Goal: Answer question/provide support: Ask a question

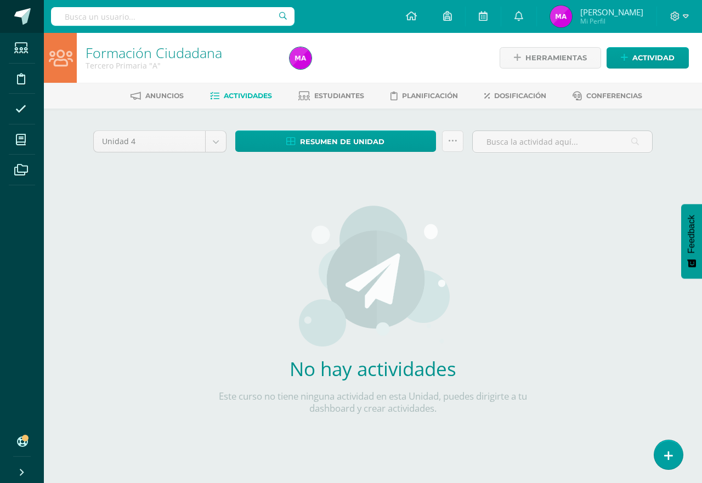
click at [20, 8] on link at bounding box center [22, 16] width 44 height 33
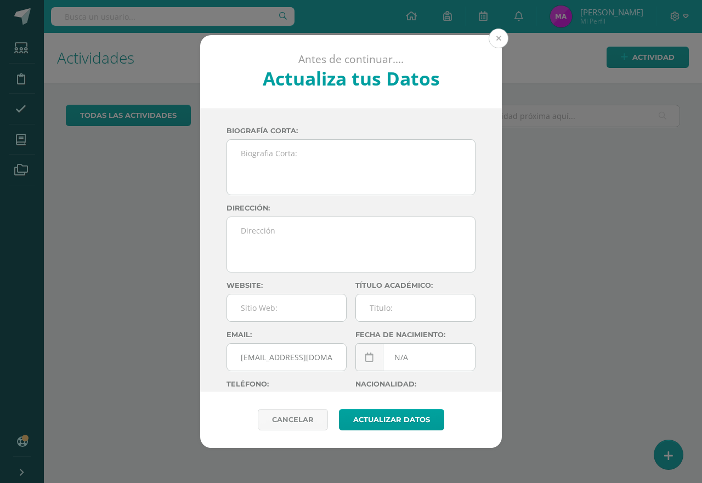
click at [496, 37] on button at bounding box center [499, 39] width 20 height 20
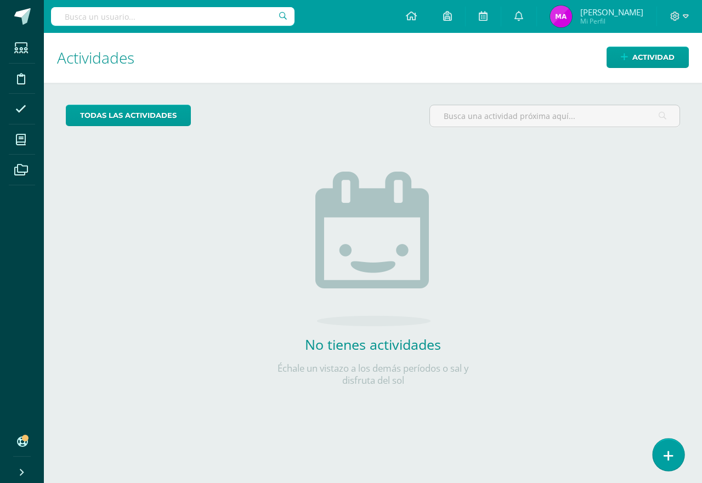
click at [668, 459] on icon at bounding box center [669, 456] width 10 height 13
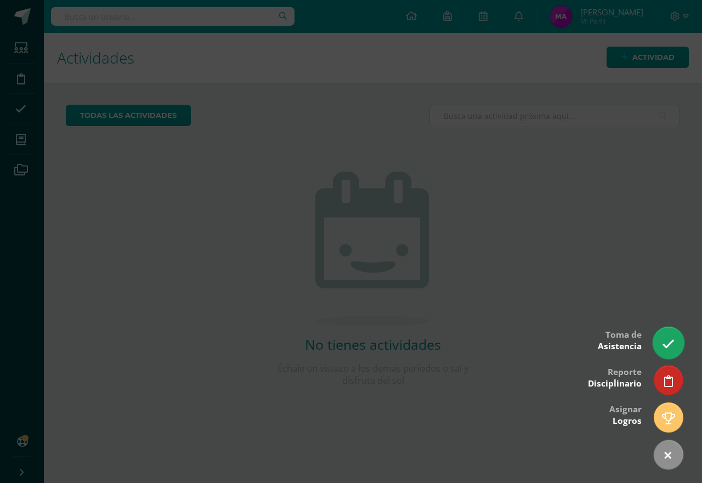
click at [661, 349] on link at bounding box center [668, 343] width 31 height 32
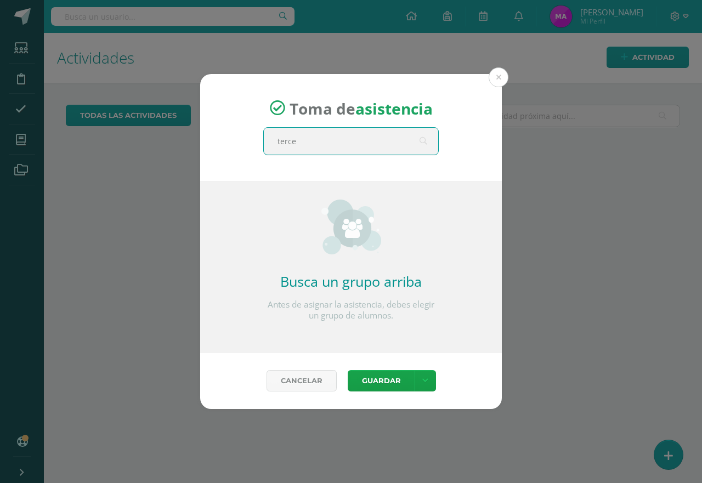
type input "tercer"
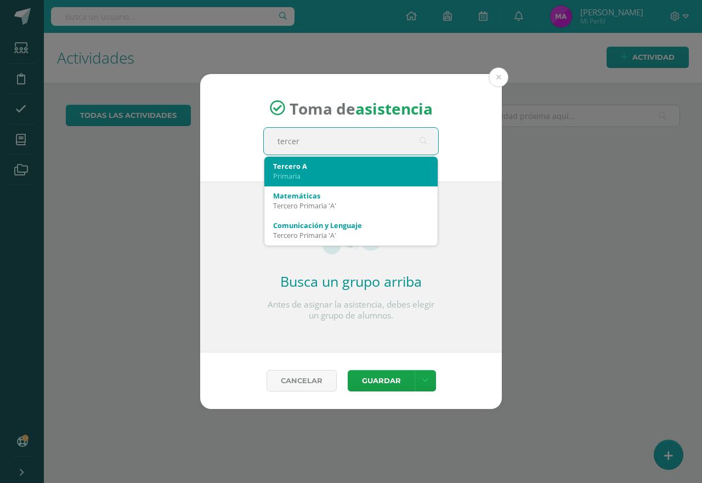
click at [305, 174] on div "Primaria" at bounding box center [351, 176] width 156 height 10
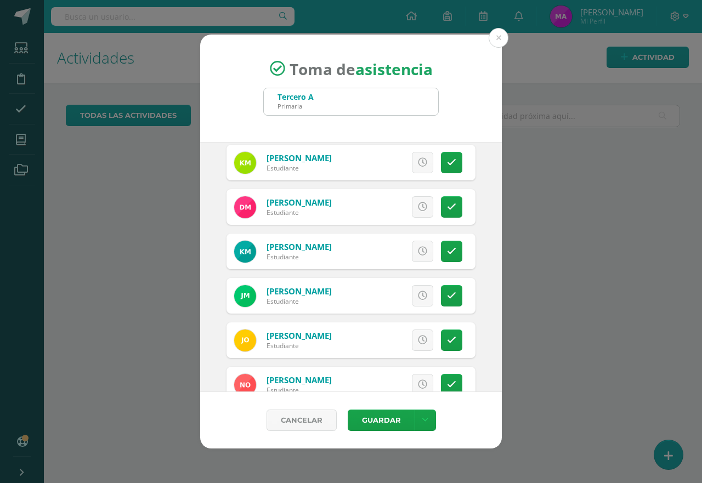
scroll to position [768, 0]
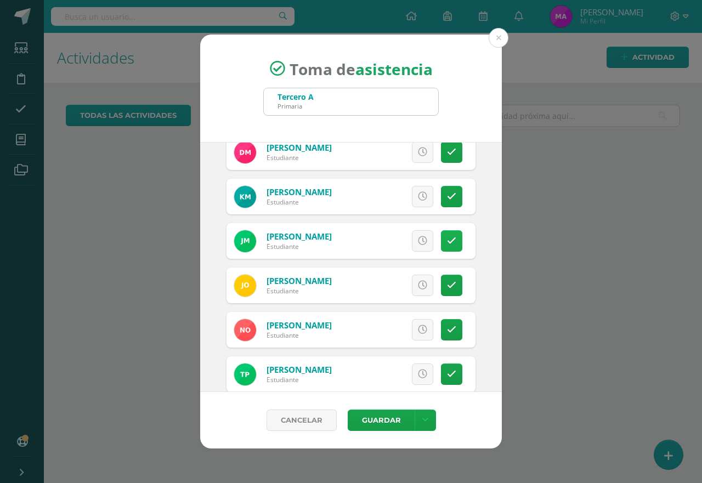
click at [441, 243] on link at bounding box center [451, 240] width 21 height 21
click at [388, 416] on button "Guardar" at bounding box center [381, 420] width 67 height 21
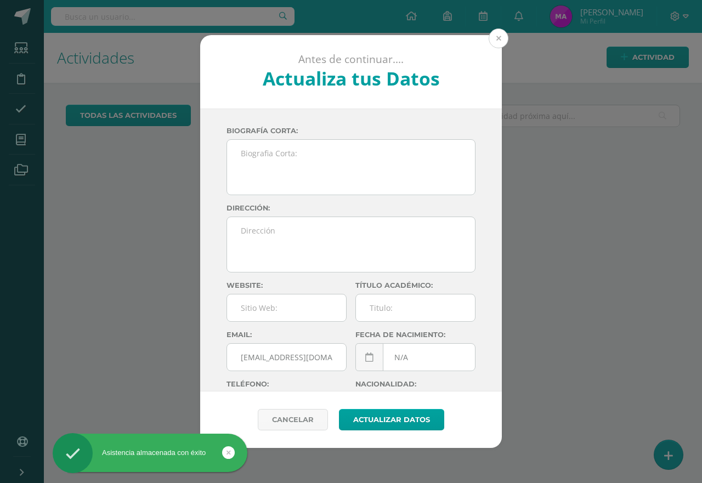
click at [501, 38] on button at bounding box center [499, 39] width 20 height 20
